Goal: Task Accomplishment & Management: Manage account settings

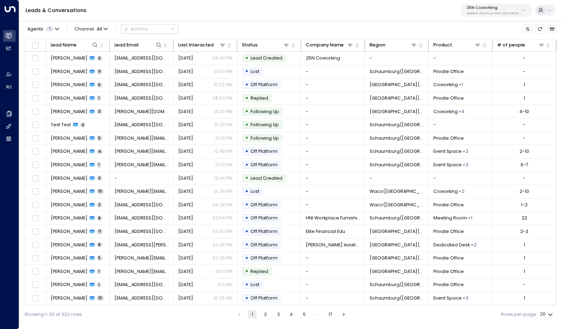
click at [506, 7] on p "25N Coworking" at bounding box center [493, 8] width 52 height 4
type input "*********"
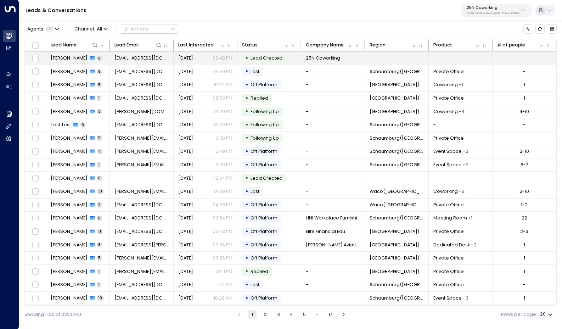
drag, startPoint x: 487, startPoint y: 108, endPoint x: 492, endPoint y: 55, distance: 53.7
click at [492, 55] on td "-" at bounding box center [461, 58] width 64 height 13
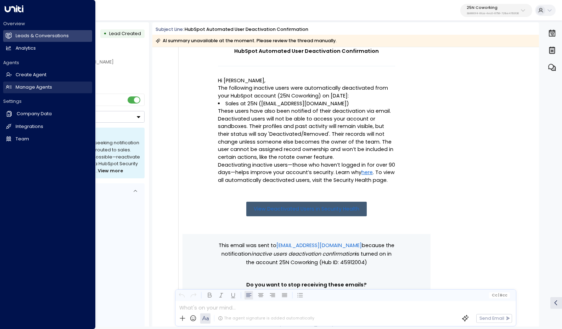
click at [35, 86] on h2 "Manage Agents" at bounding box center [34, 87] width 36 height 7
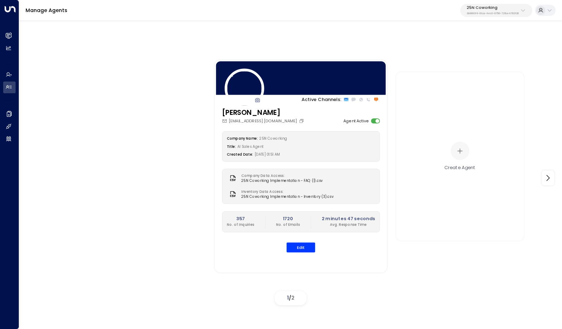
click at [483, 11] on div "25N Coworking 3b9800f4-81ca-4ec0-8758-72fbe4763f36" at bounding box center [493, 10] width 52 height 9
type input "*********"
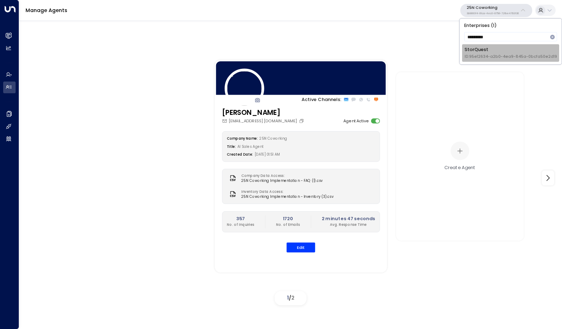
click at [496, 55] on span "ID: 95e12634-a2b0-4ea9-845a-0bcfa50e2d19" at bounding box center [510, 57] width 92 height 6
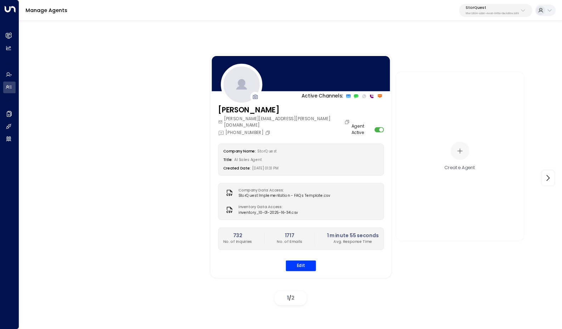
click at [332, 156] on div "Company Name: StorQuest Title: AI Sales Agent Created Date: 06/04/2025, 01:31 PM" at bounding box center [301, 159] width 166 height 32
click at [302, 260] on button "Edit" at bounding box center [301, 265] width 30 height 11
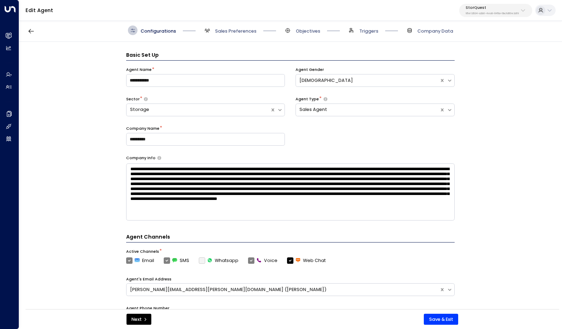
scroll to position [10, 0]
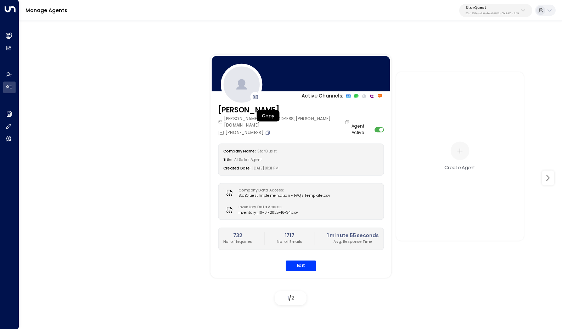
click at [266, 130] on icon "Copy" at bounding box center [267, 132] width 5 height 5
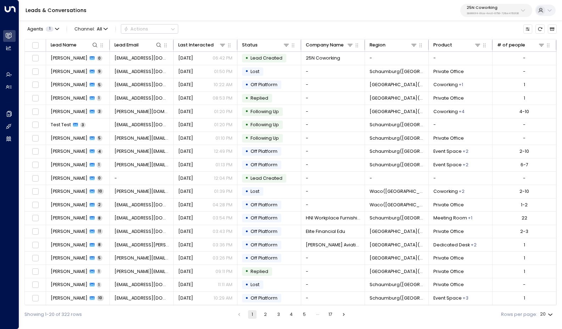
click at [514, 11] on div "25N Coworking 3b9800f4-81ca-4ec0-8758-72fbe4763f36" at bounding box center [493, 10] width 52 height 9
type input "*********"
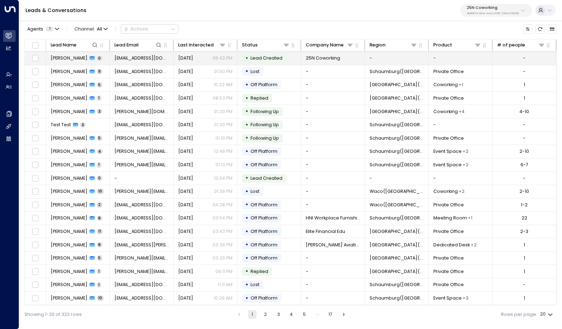
drag, startPoint x: 514, startPoint y: 11, endPoint x: 503, endPoint y: 56, distance: 46.7
click at [503, 56] on td "-" at bounding box center [524, 58] width 64 height 13
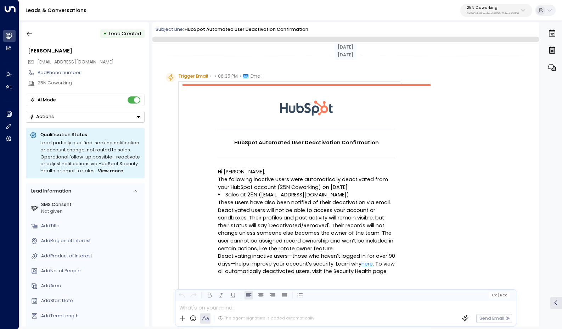
scroll to position [94, 0]
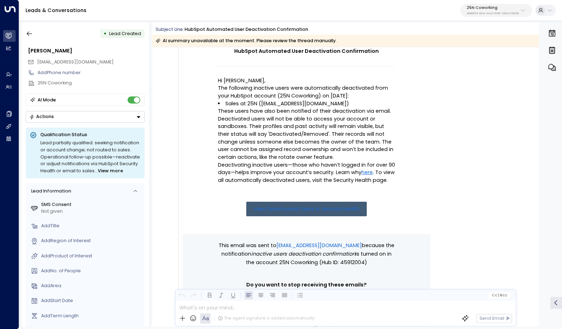
click at [508, 11] on div "25N Coworking 3b9800f4-81ca-4ec0-8758-72fbe4763f36" at bounding box center [493, 10] width 52 height 9
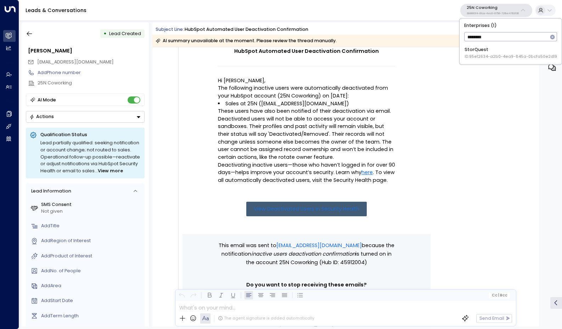
type input "*********"
click at [496, 54] on span "ID: 95e12634-a2b0-4ea9-845a-0bcfa50e2d19" at bounding box center [510, 57] width 92 height 6
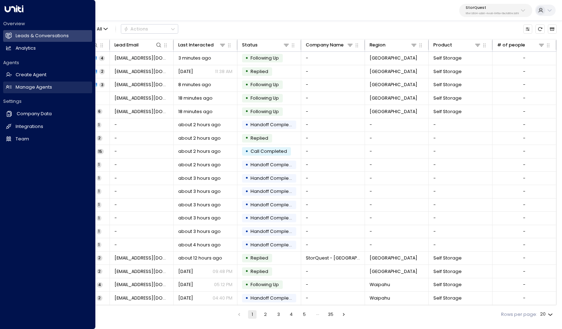
click at [26, 87] on h2 "Manage Agents" at bounding box center [34, 87] width 36 height 7
